Goal: Information Seeking & Learning: Learn about a topic

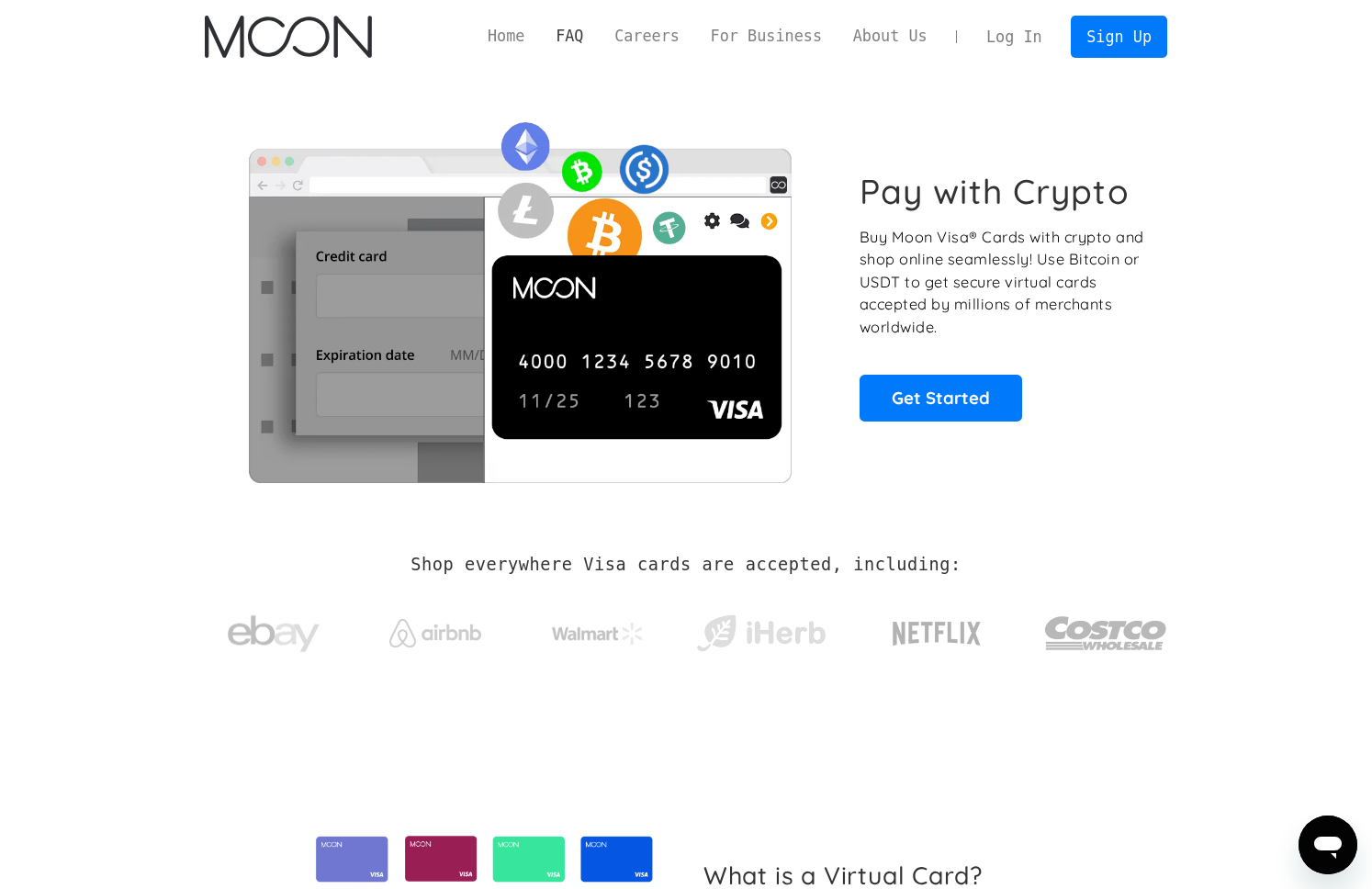
click at [573, 29] on link "FAQ" at bounding box center [569, 35] width 59 height 23
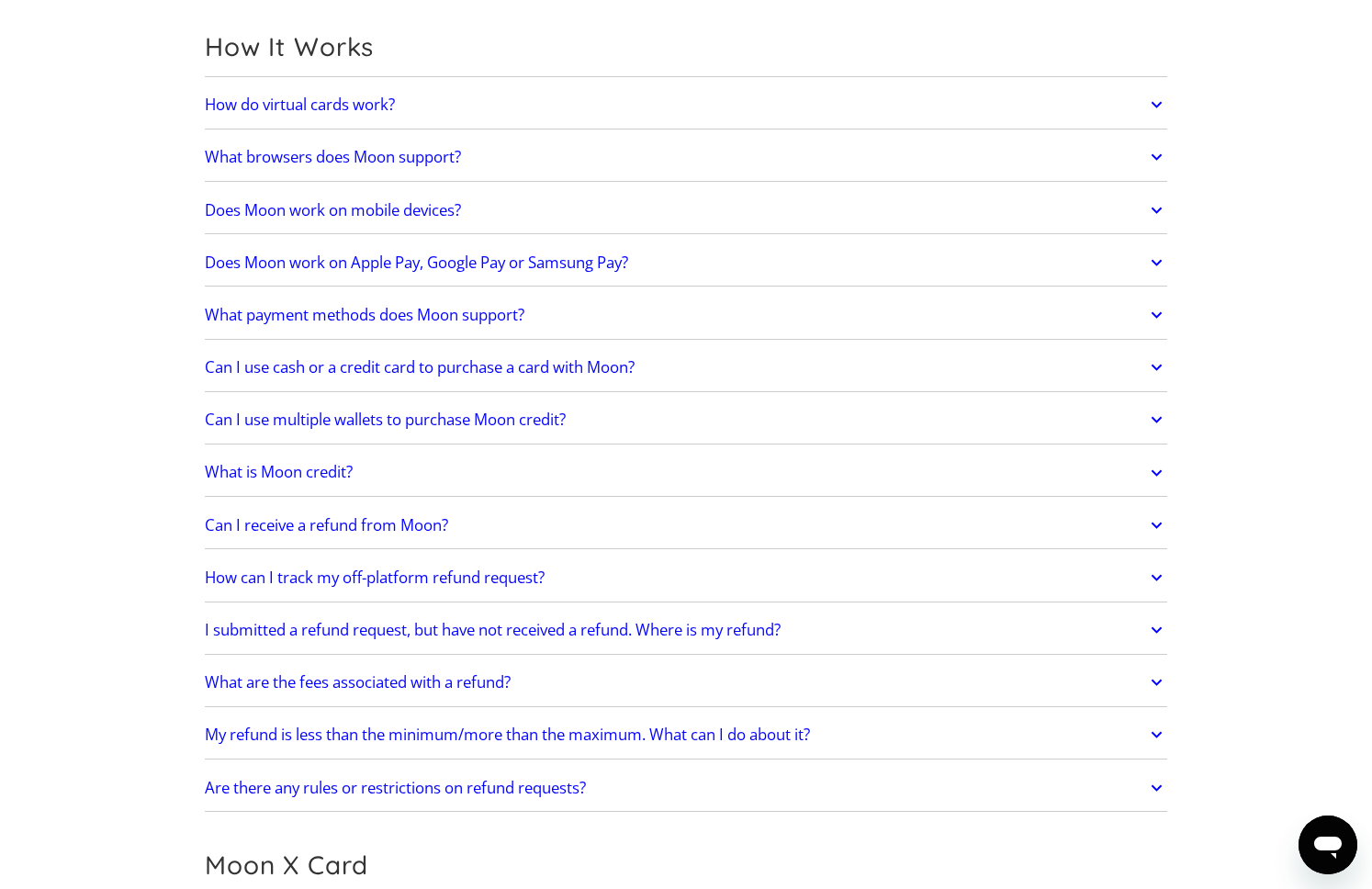
scroll to position [528, 0]
click at [719, 306] on link "What payment methods does Moon support?" at bounding box center [686, 313] width 962 height 38
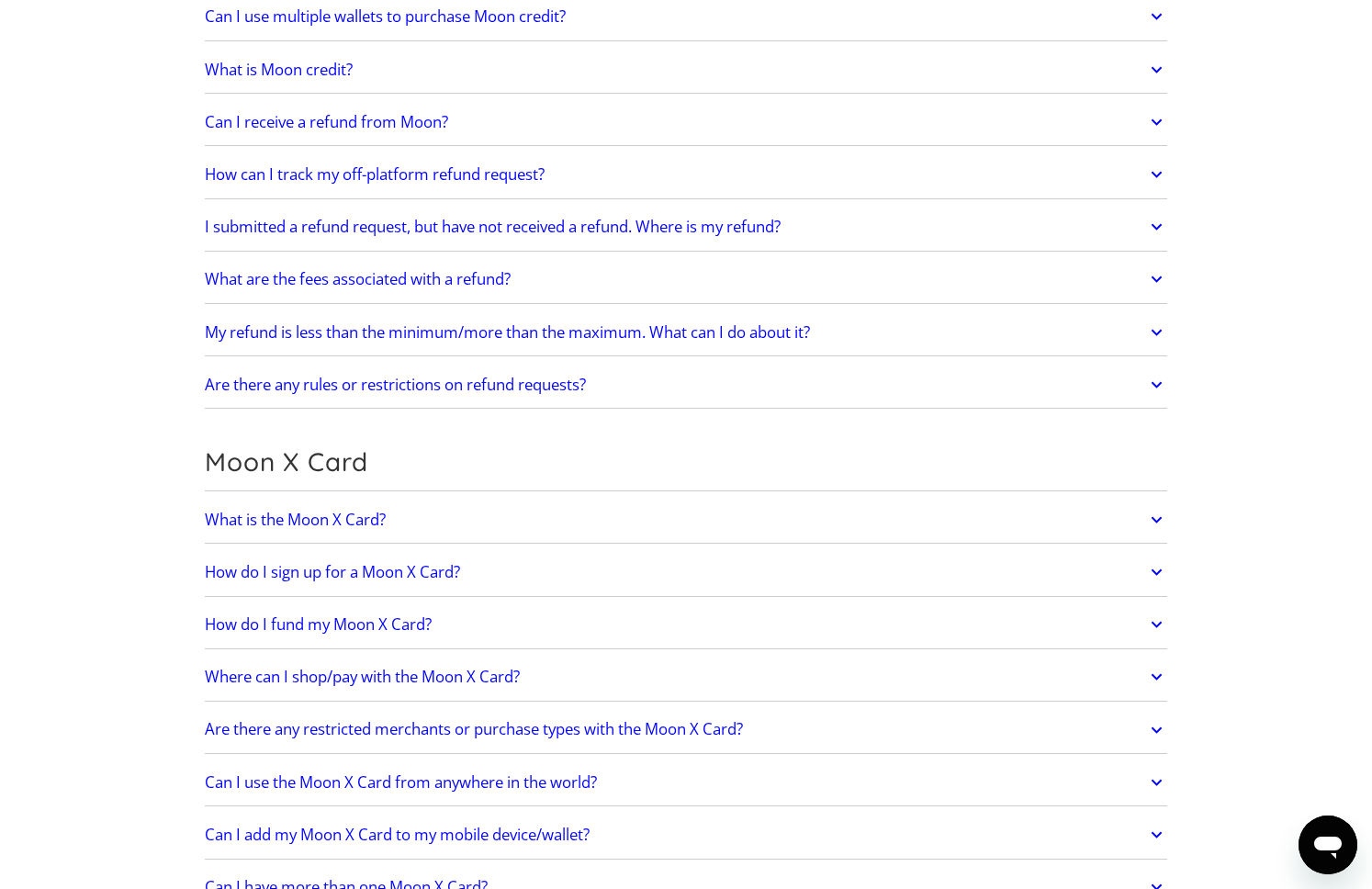
scroll to position [1013, 0]
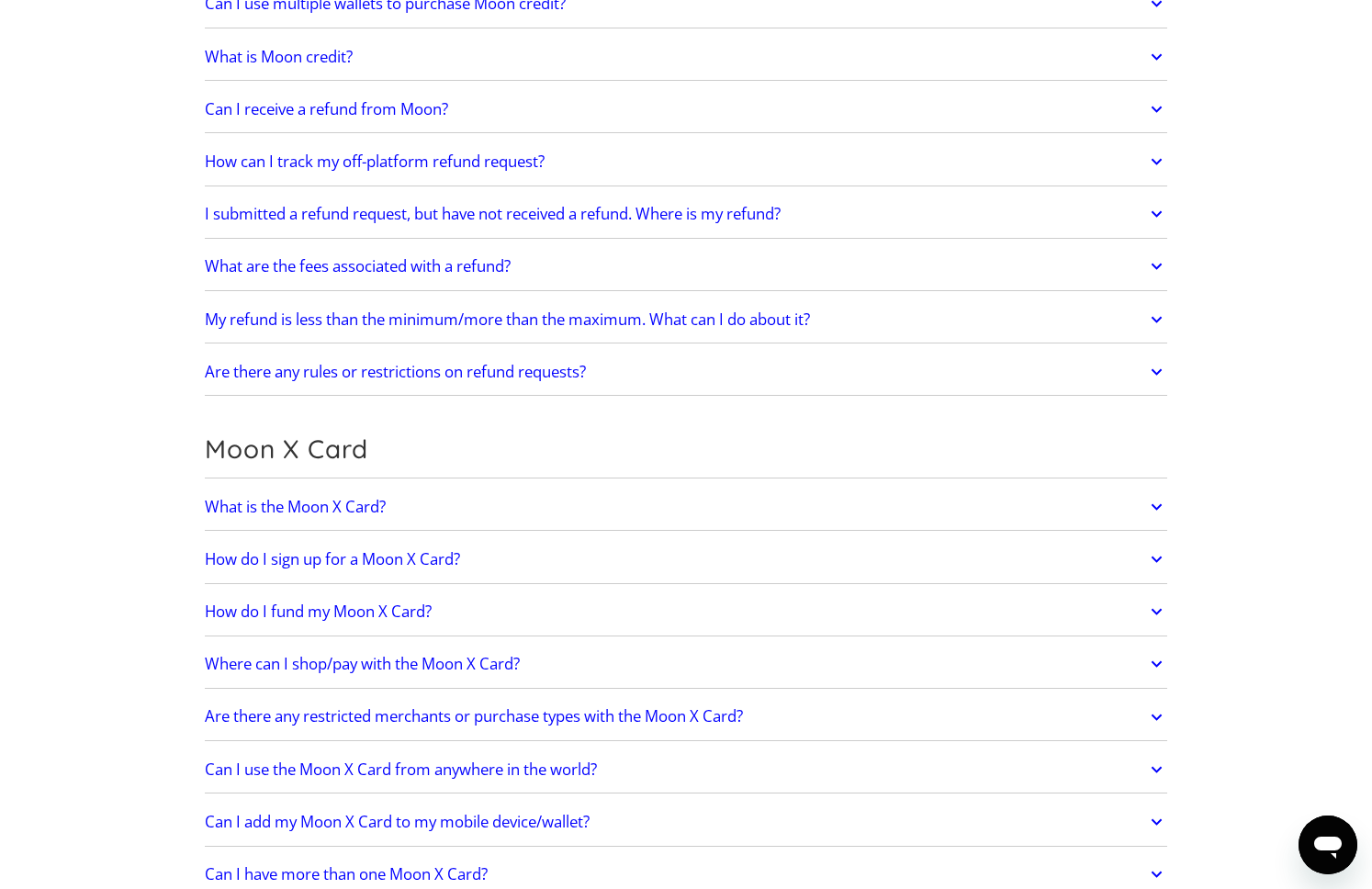
click at [554, 106] on link "Can I receive a refund from Moon?" at bounding box center [686, 109] width 962 height 38
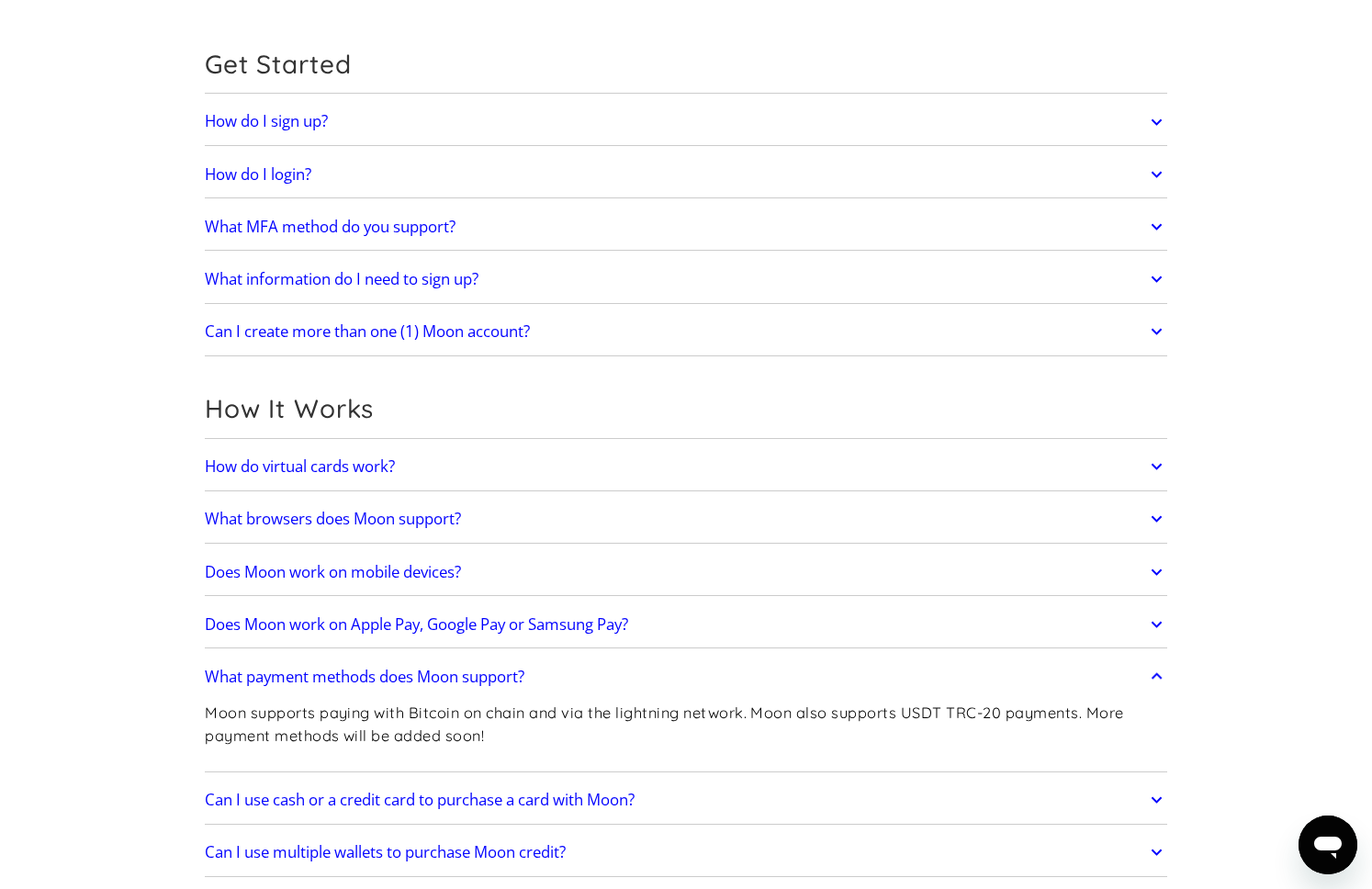
scroll to position [0, 0]
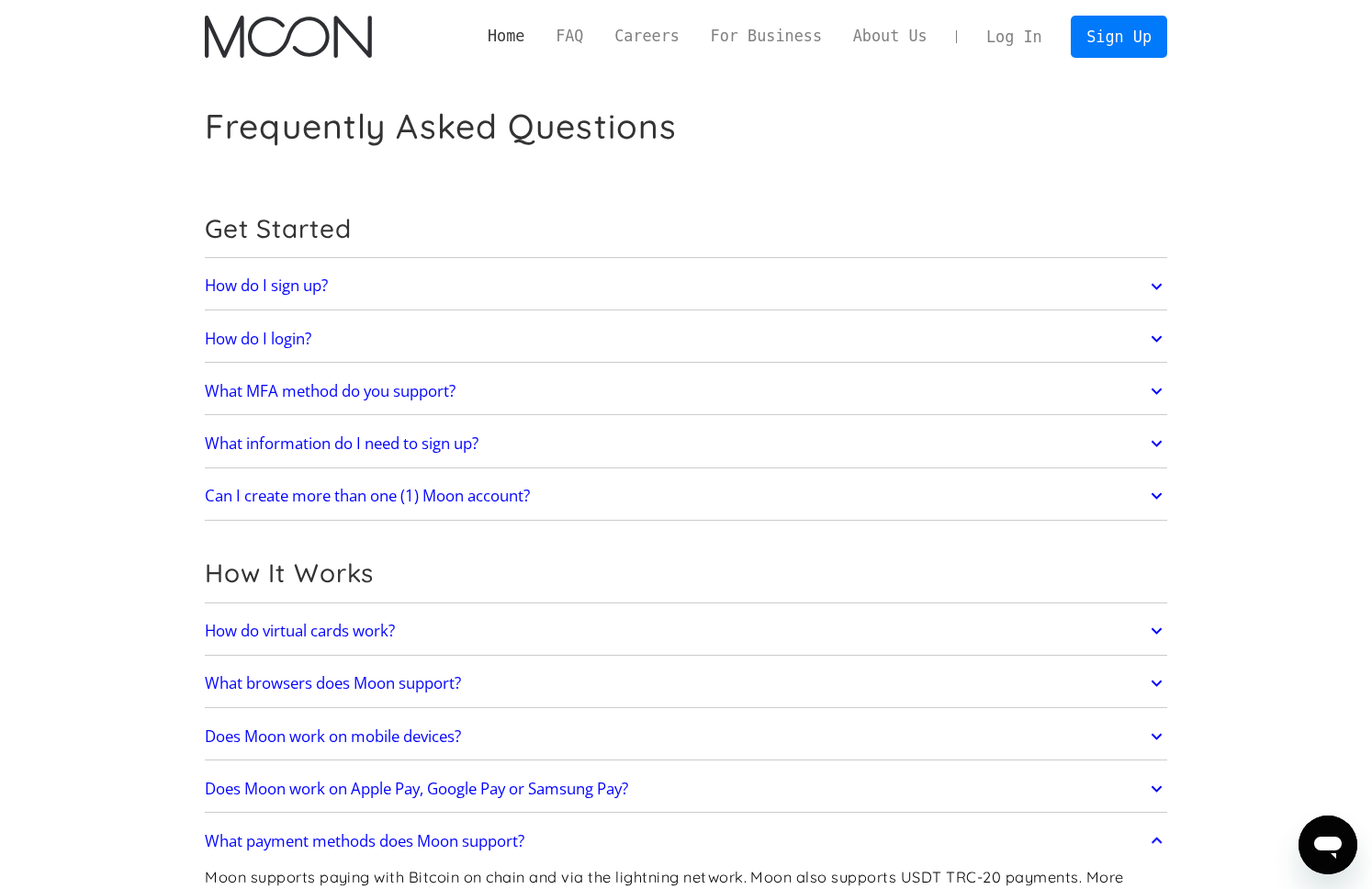
click at [508, 40] on link "Home" at bounding box center [506, 35] width 68 height 23
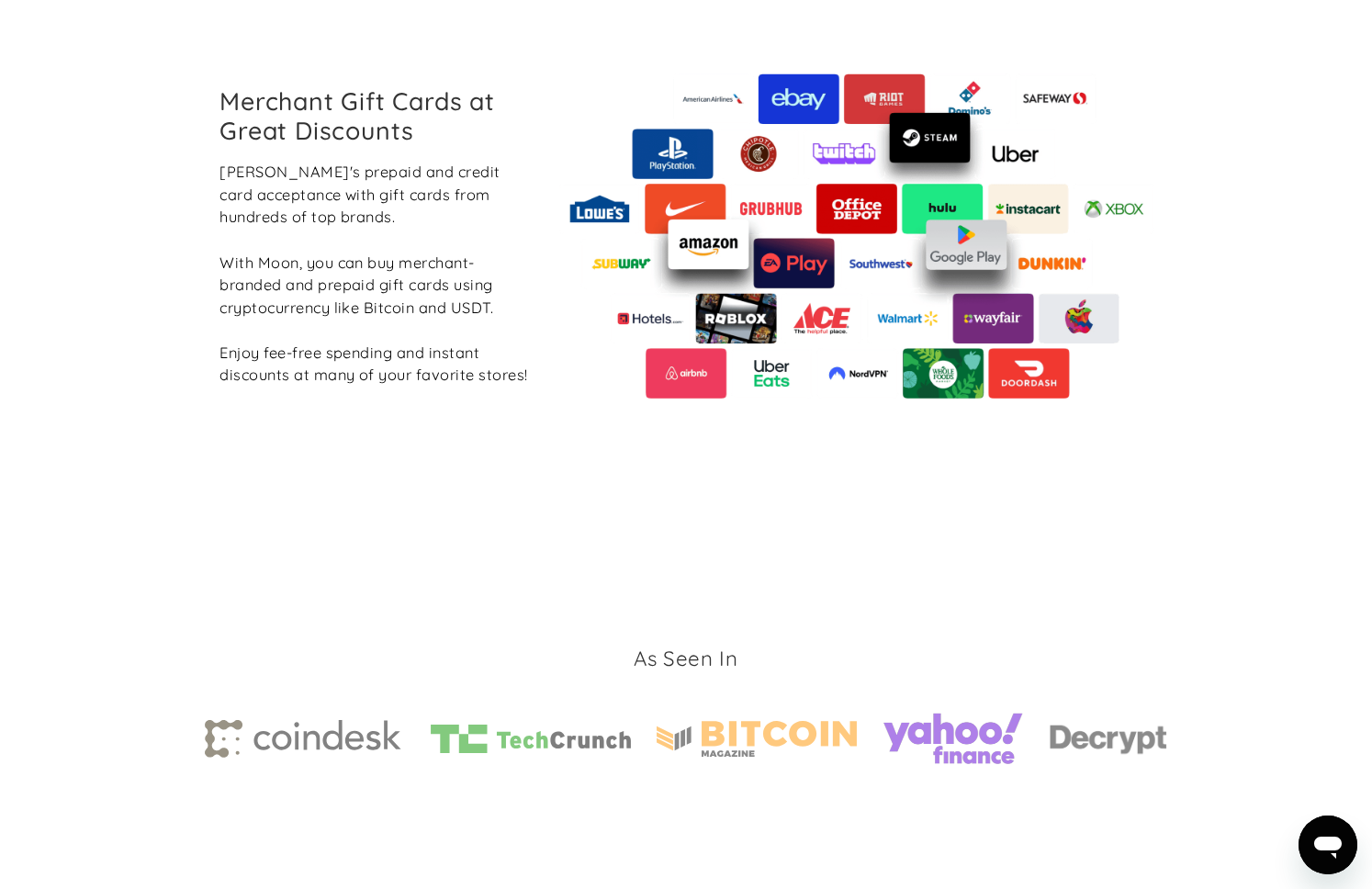
scroll to position [2176, 0]
